Goal: Task Accomplishment & Management: Use online tool/utility

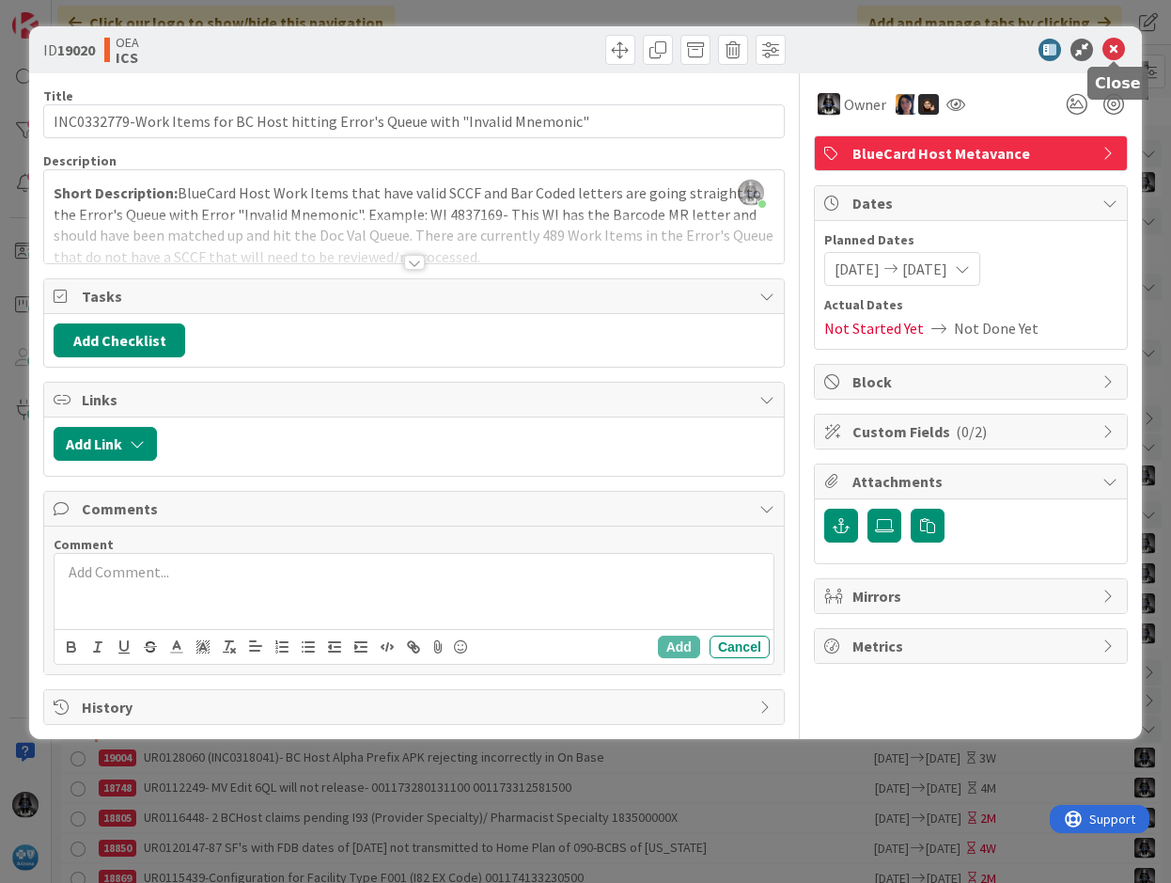
drag, startPoint x: 0, startPoint y: 0, endPoint x: 1117, endPoint y: 51, distance: 1117.8
click at [1117, 51] on icon at bounding box center [1114, 50] width 23 height 23
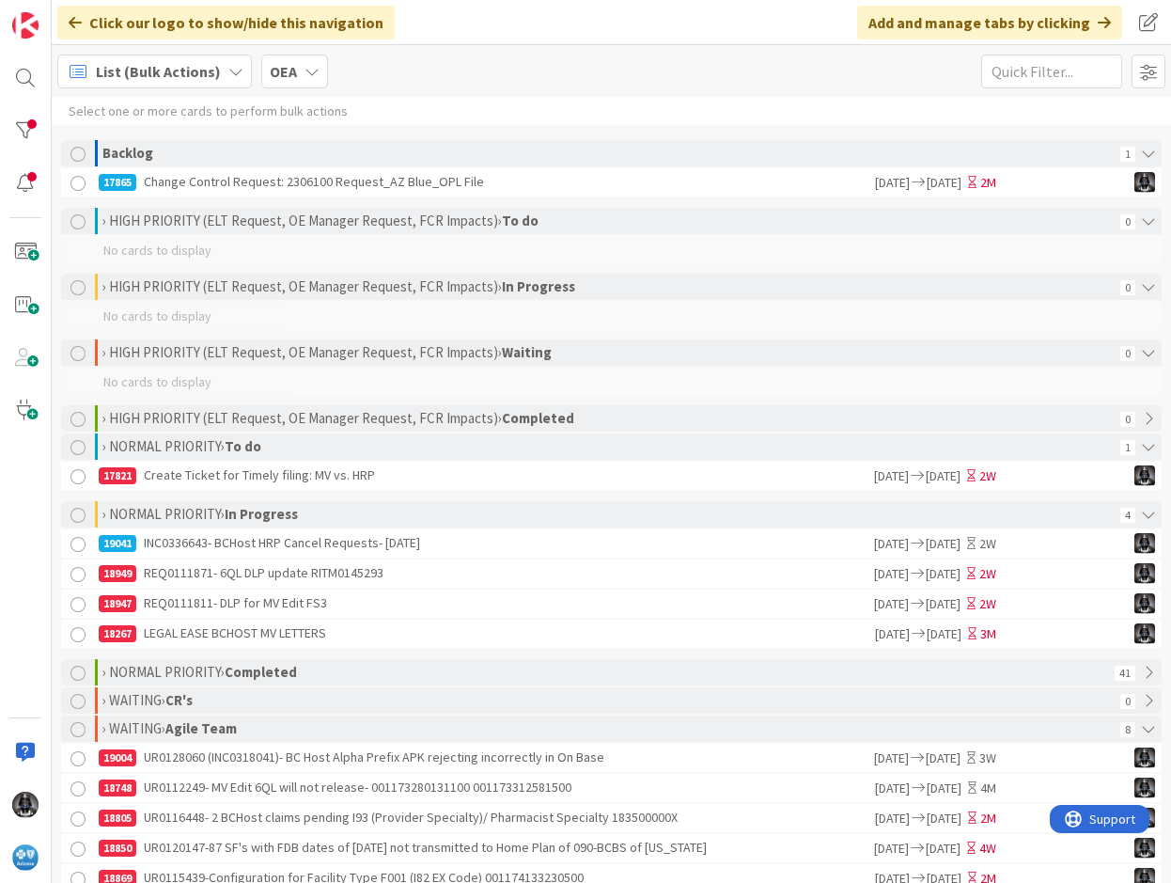
click at [300, 551] on div "19041 INC0336643- BCHost HRP Cancel Requests- [DATE]" at bounding box center [485, 543] width 773 height 28
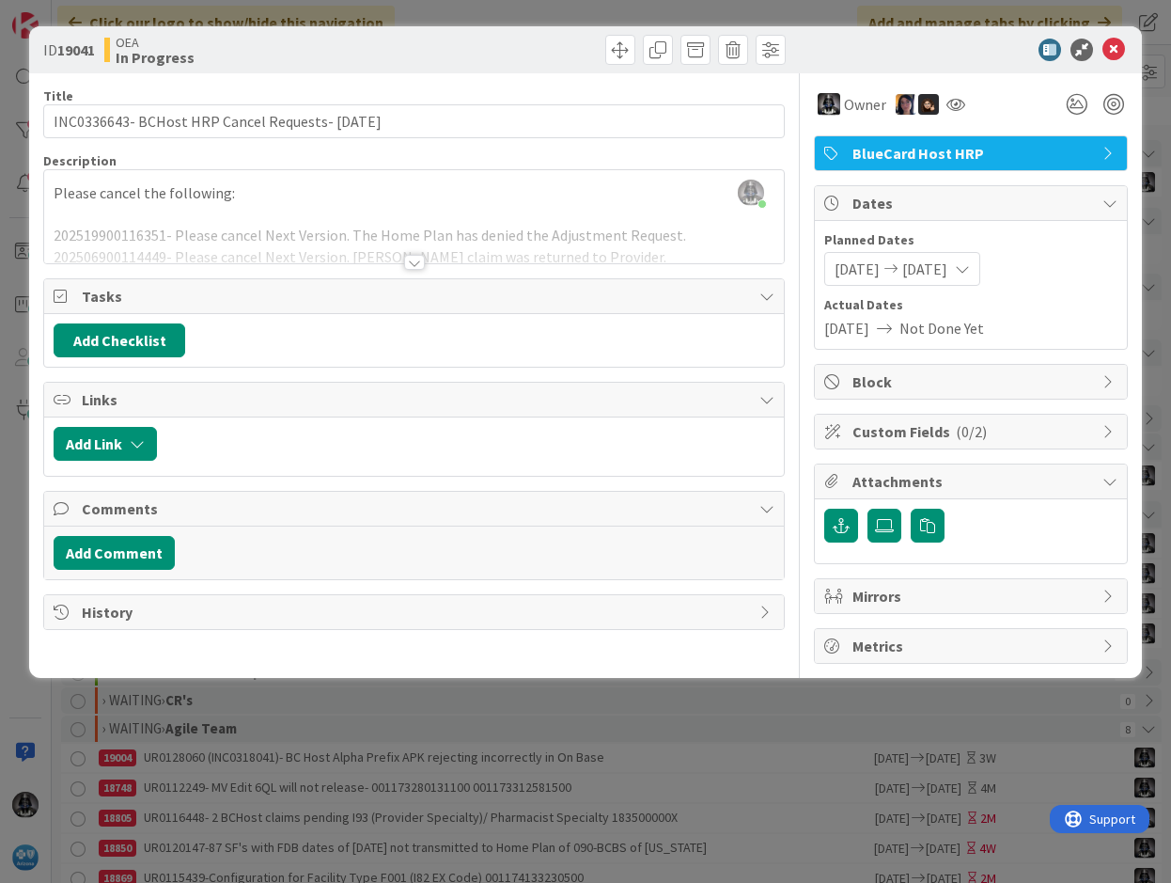
click at [133, 234] on div at bounding box center [414, 239] width 740 height 48
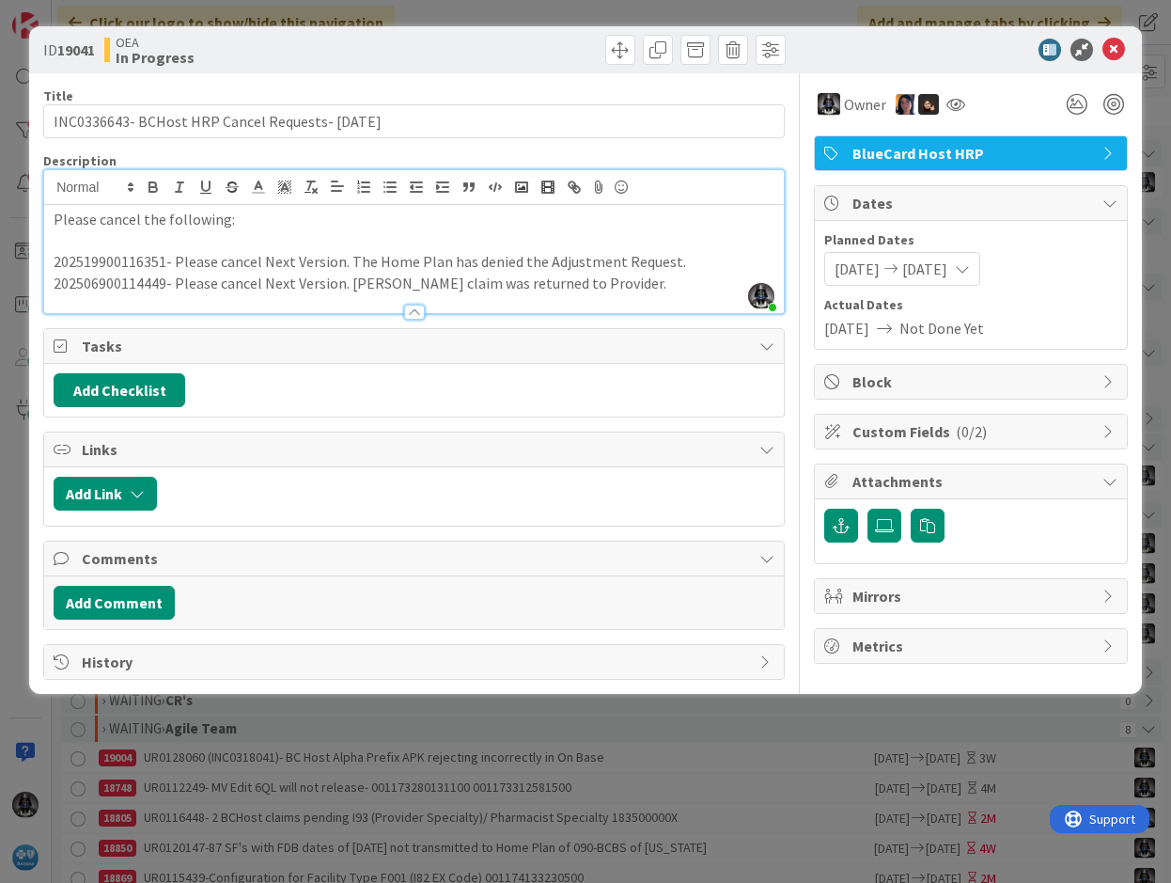
click at [117, 260] on p "202519900116351- Please cancel Next Version. The Home Plan has denied the Adjus…" at bounding box center [414, 262] width 721 height 22
copy p "202519900116351"
